Goal: Transaction & Acquisition: Purchase product/service

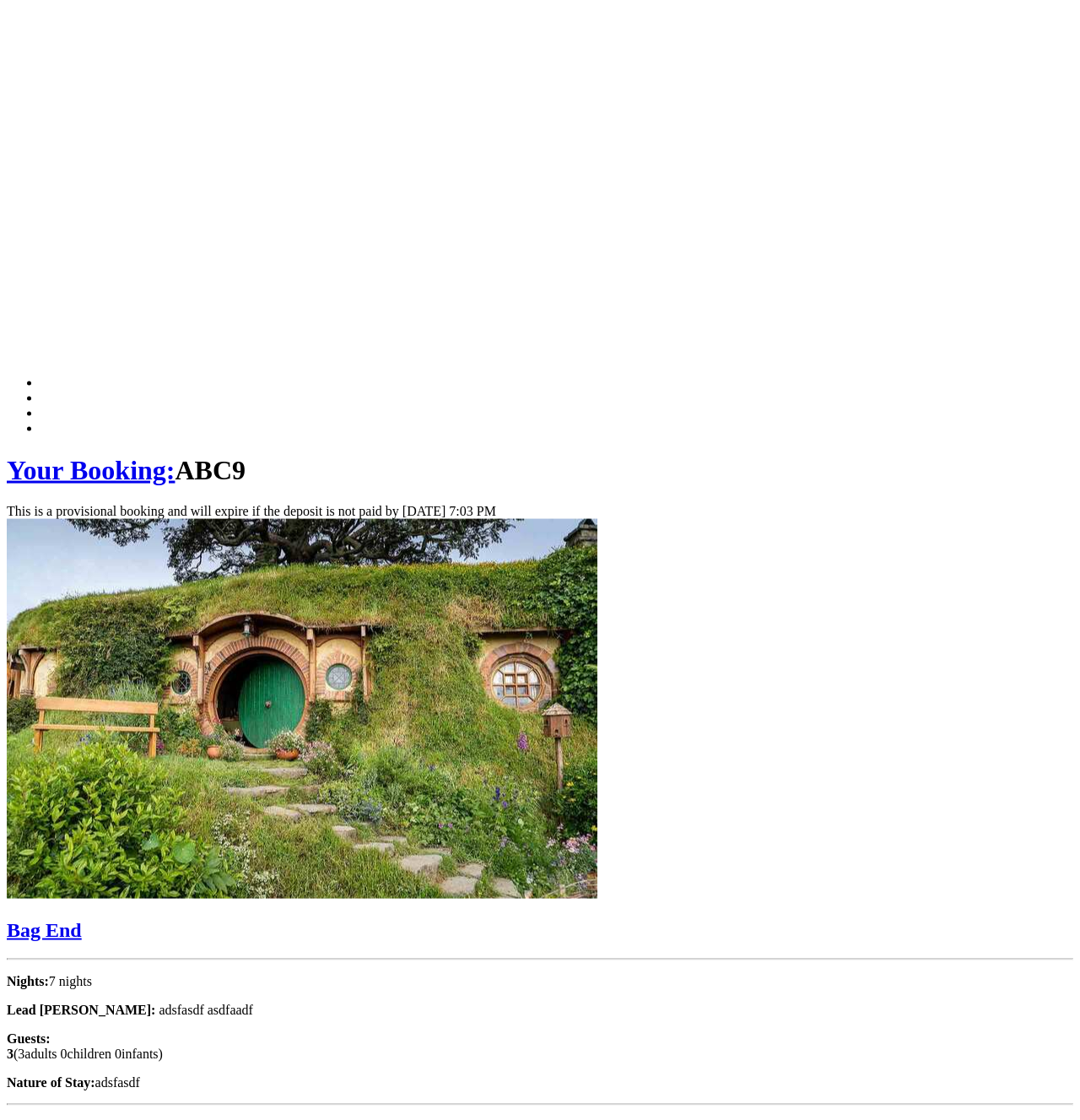
scroll to position [532, 0]
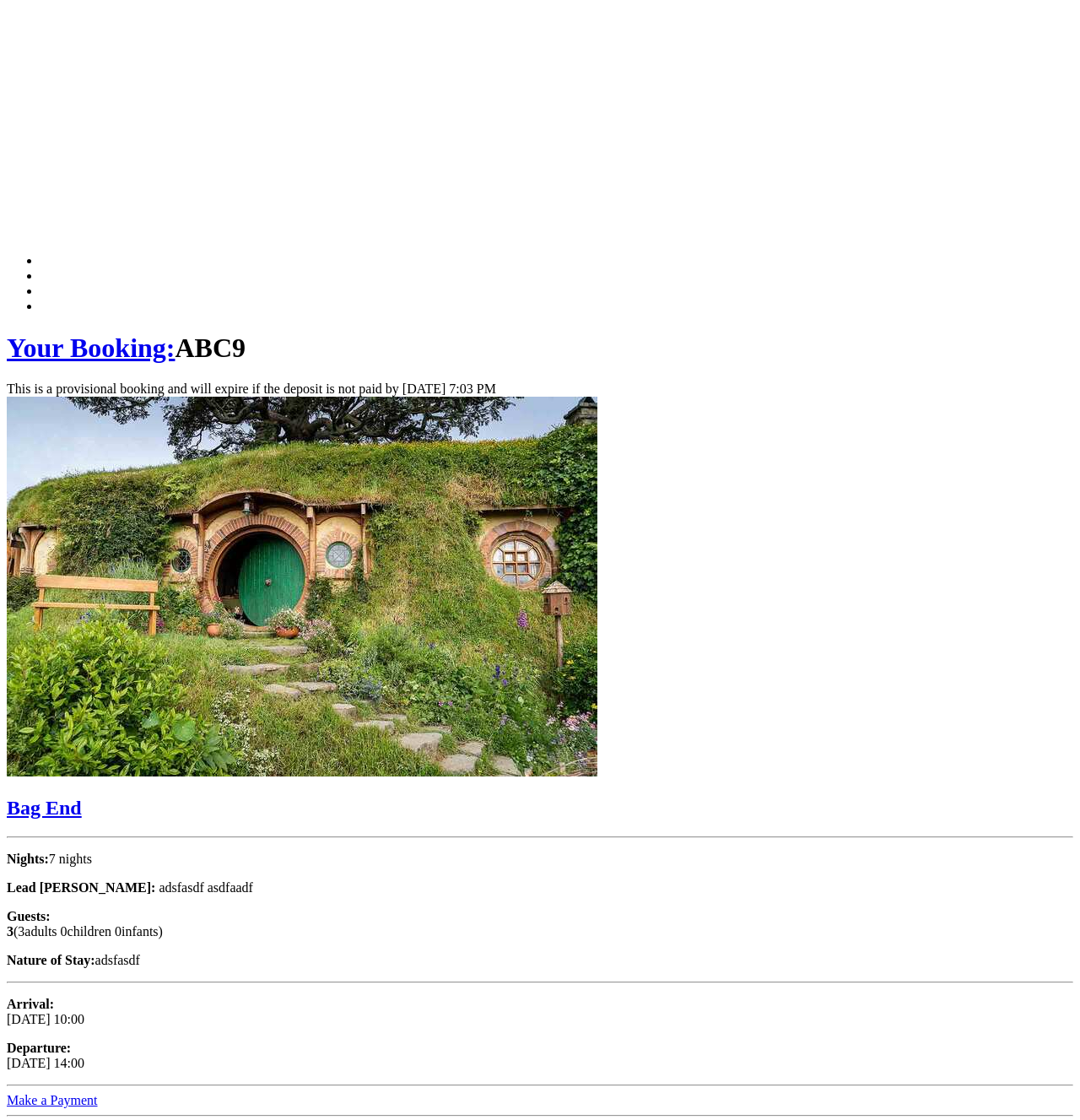
click at [98, 1093] on link "Make a Payment" at bounding box center [52, 1100] width 91 height 14
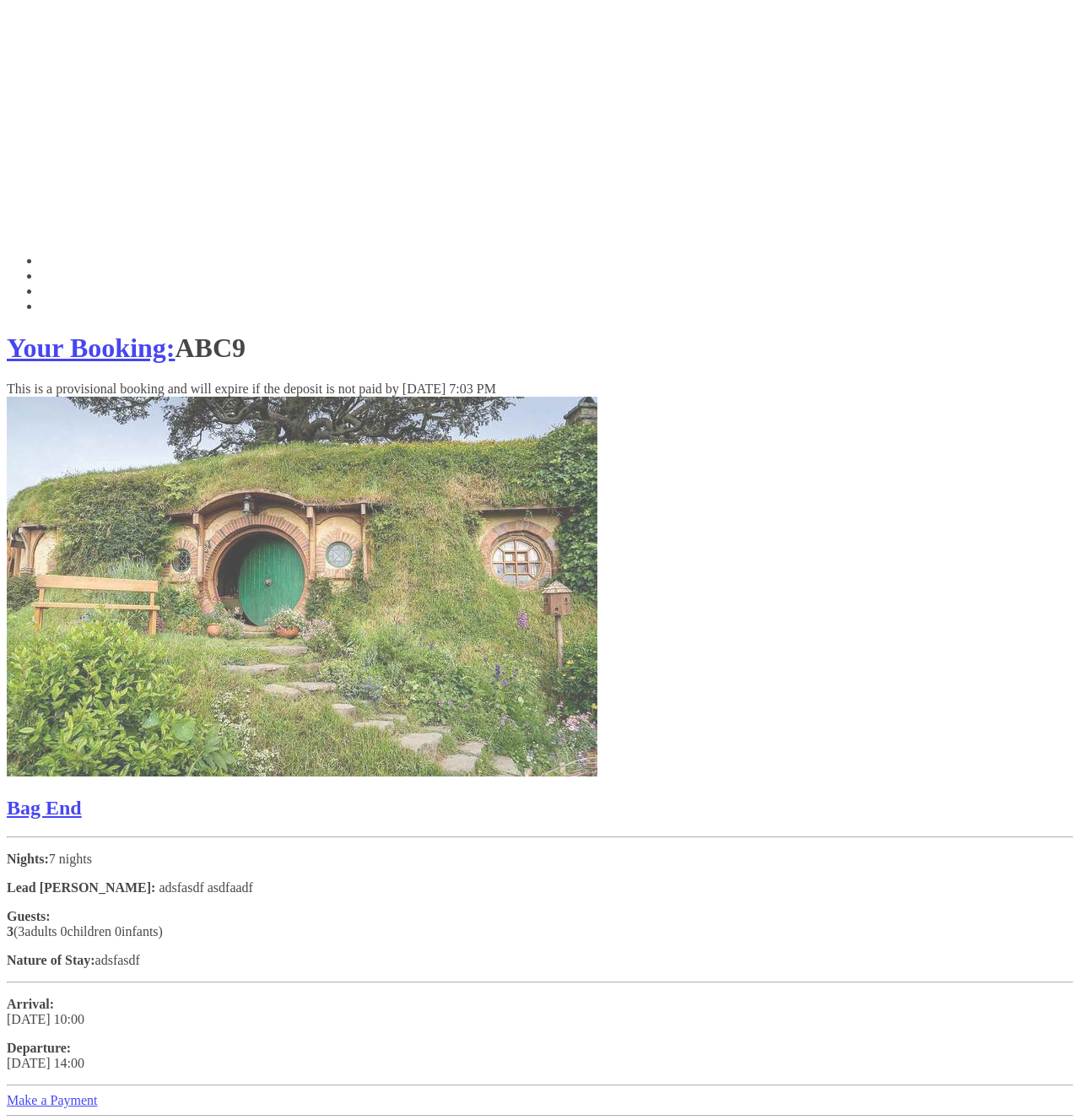
scroll to position [908, 0]
